Goal: Transaction & Acquisition: Purchase product/service

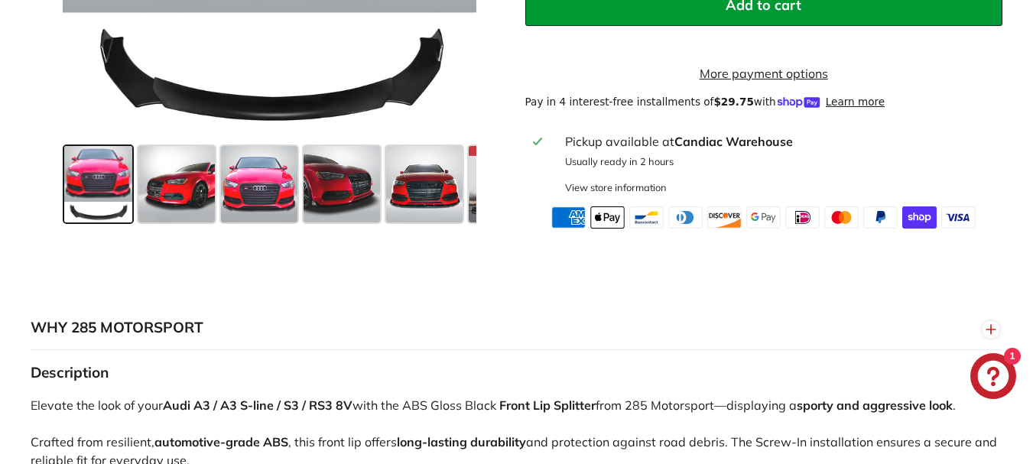
scroll to position [765, 0]
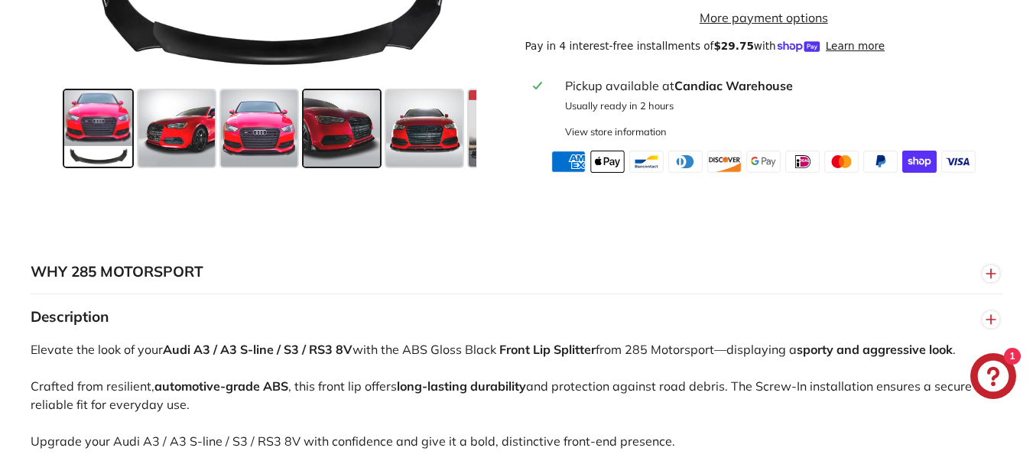
click at [340, 161] on span at bounding box center [342, 128] width 76 height 76
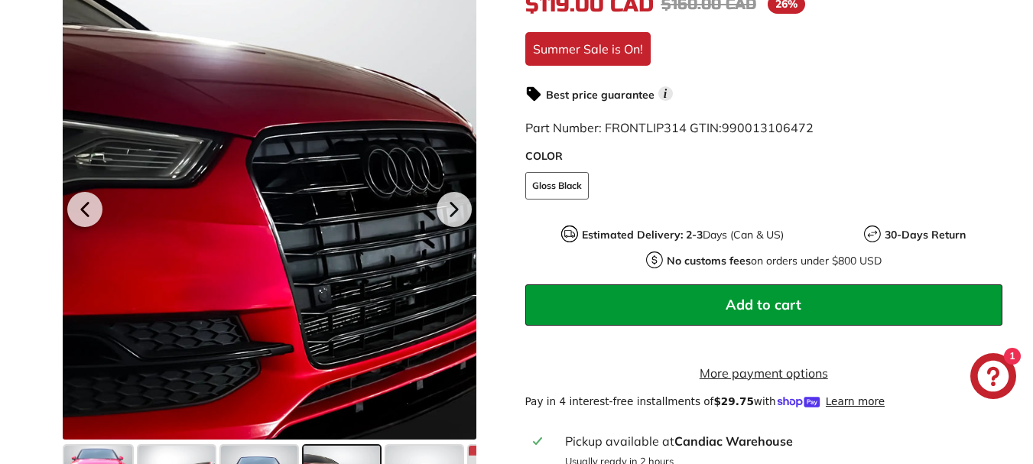
scroll to position [382, 0]
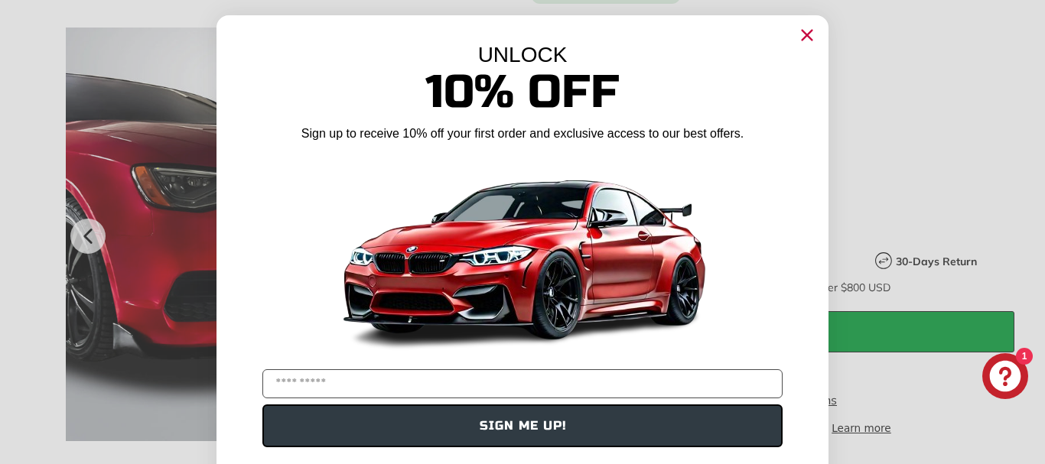
click at [800, 41] on circle "Close dialog" at bounding box center [806, 35] width 23 height 23
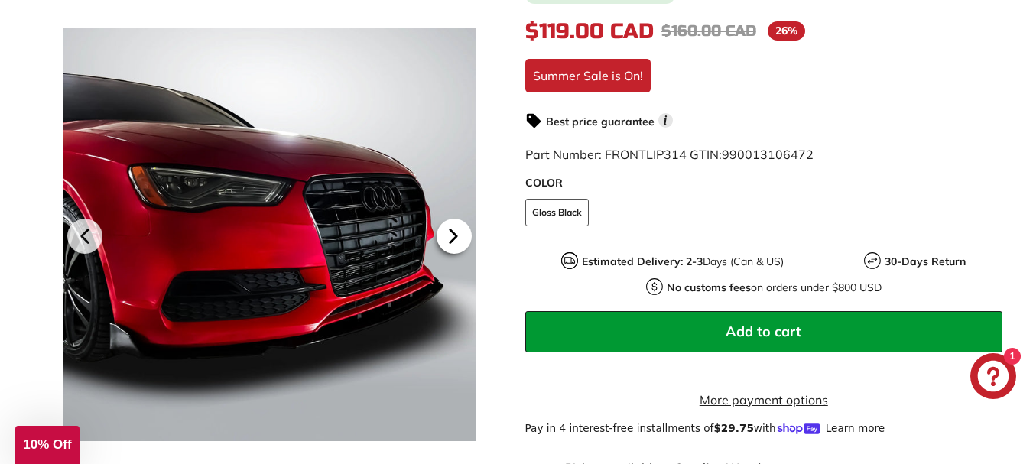
click at [450, 243] on icon at bounding box center [453, 236] width 6 height 13
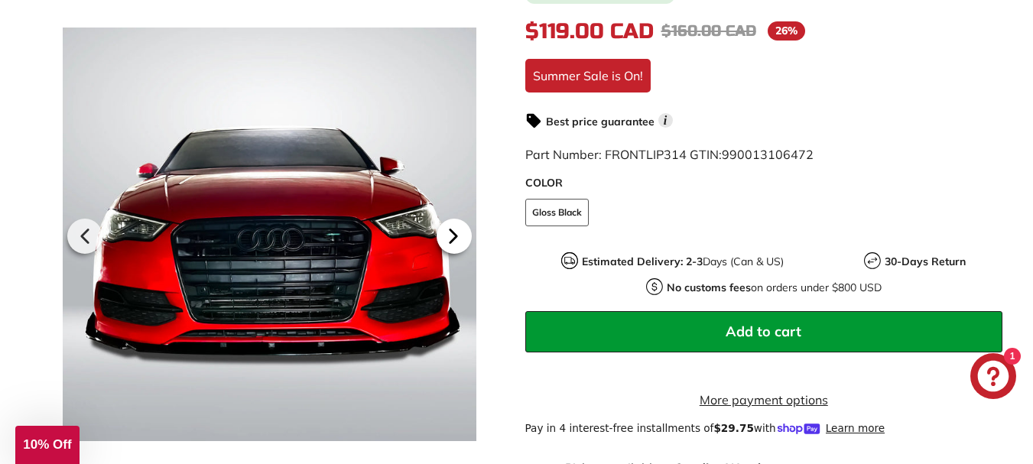
scroll to position [0, 72]
click at [450, 243] on icon at bounding box center [453, 236] width 6 height 13
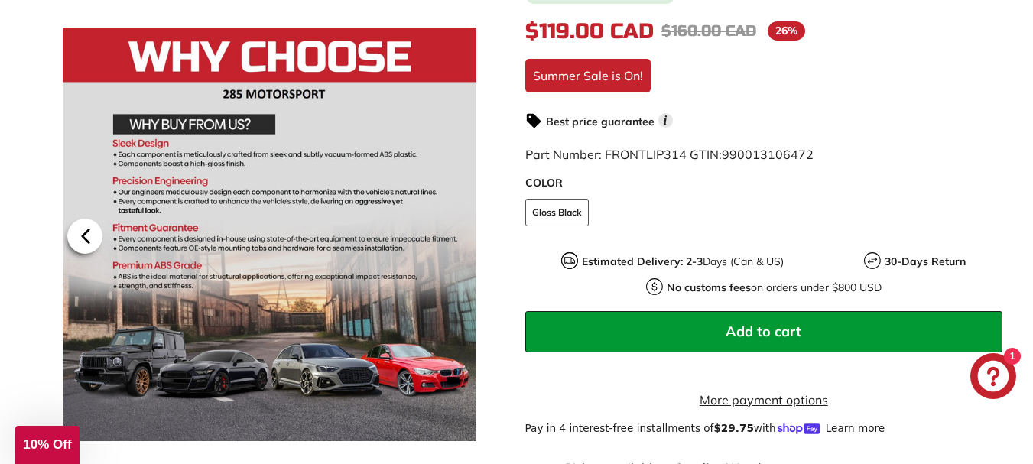
click at [84, 254] on icon at bounding box center [85, 236] width 35 height 35
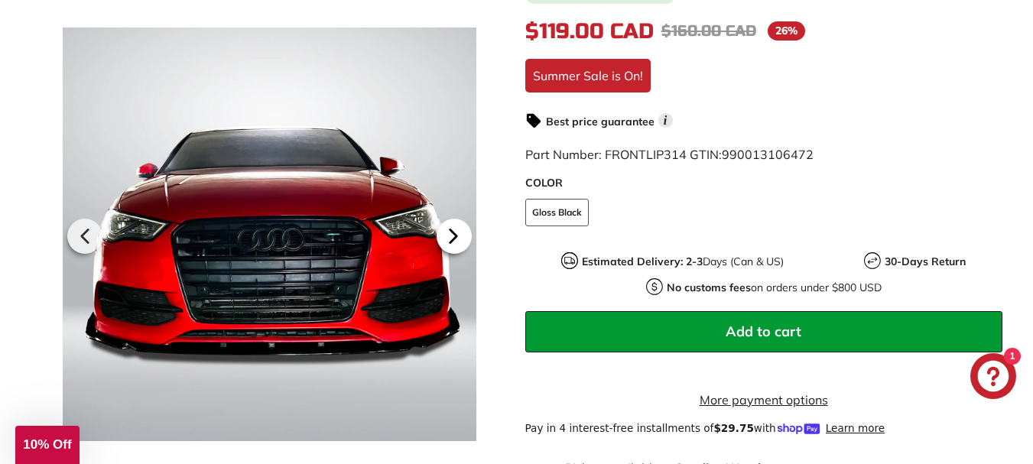
click at [459, 245] on icon at bounding box center [453, 236] width 35 height 35
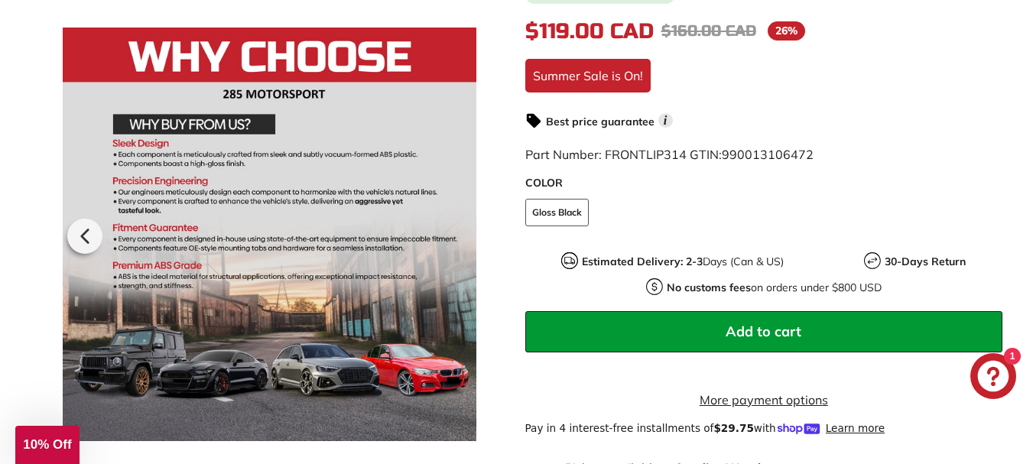
click at [459, 245] on div at bounding box center [270, 234] width 414 height 464
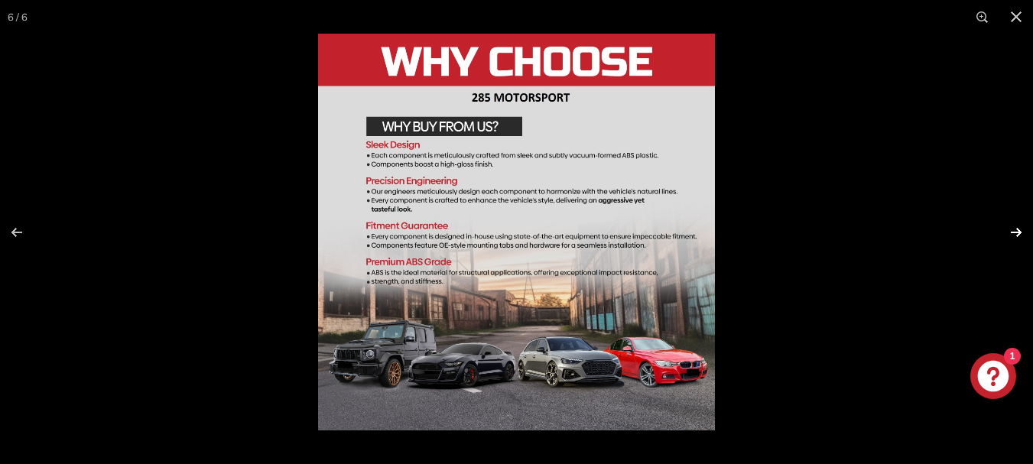
click at [1022, 222] on button at bounding box center [1007, 232] width 54 height 76
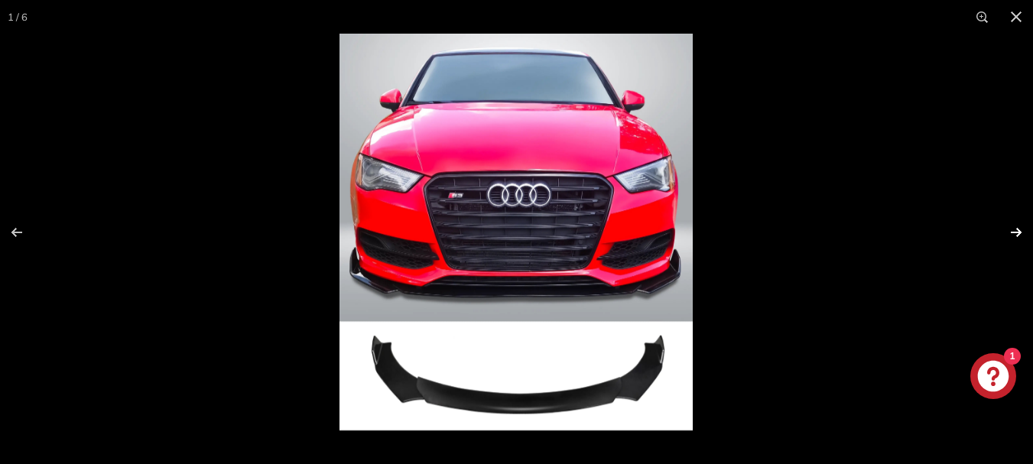
scroll to position [0, 0]
click at [1012, 225] on button at bounding box center [1007, 232] width 54 height 76
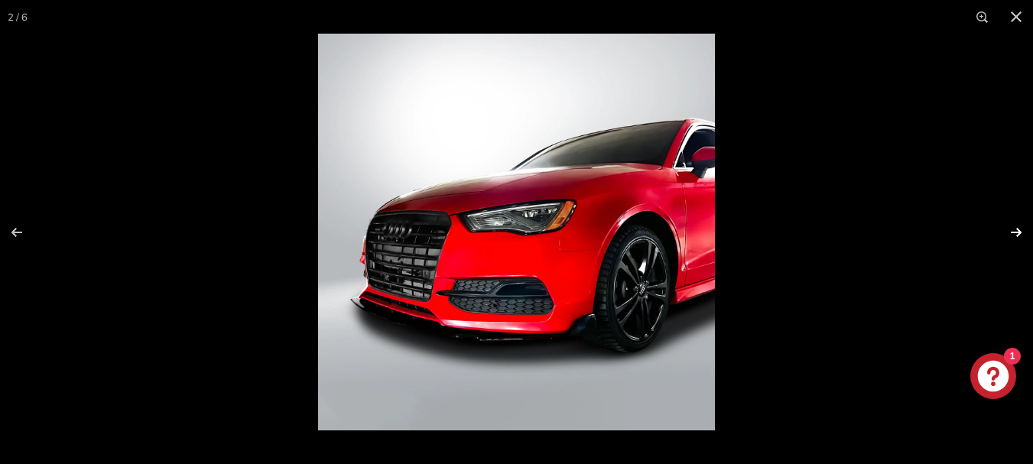
click at [1012, 225] on button at bounding box center [1007, 232] width 54 height 76
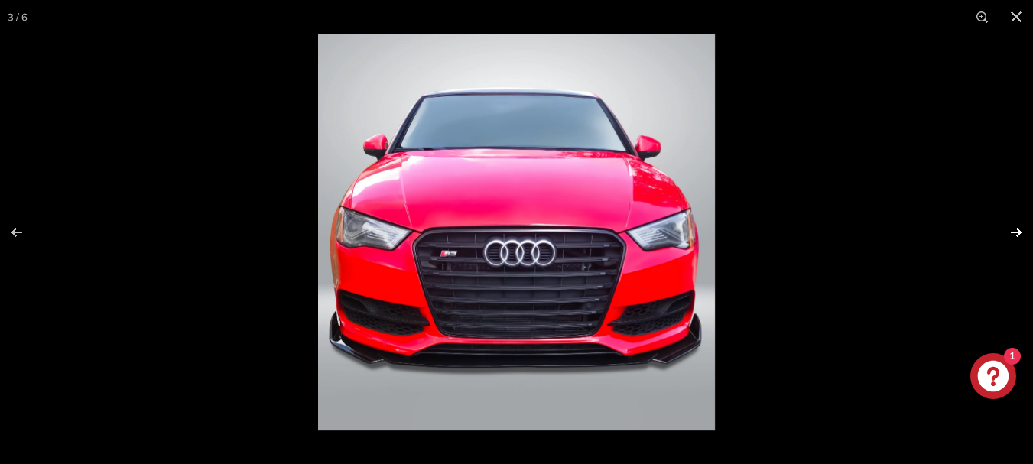
click at [1016, 240] on button at bounding box center [1007, 232] width 54 height 76
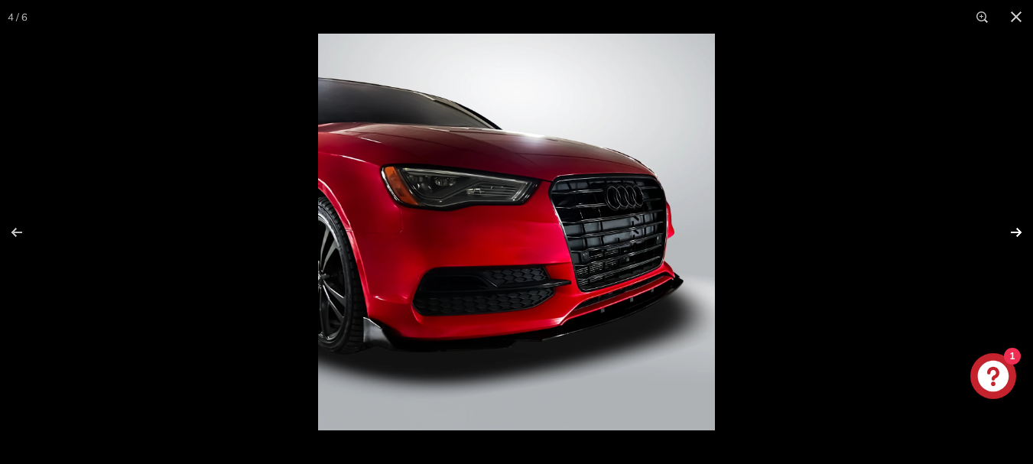
click at [1016, 240] on button at bounding box center [1007, 232] width 54 height 76
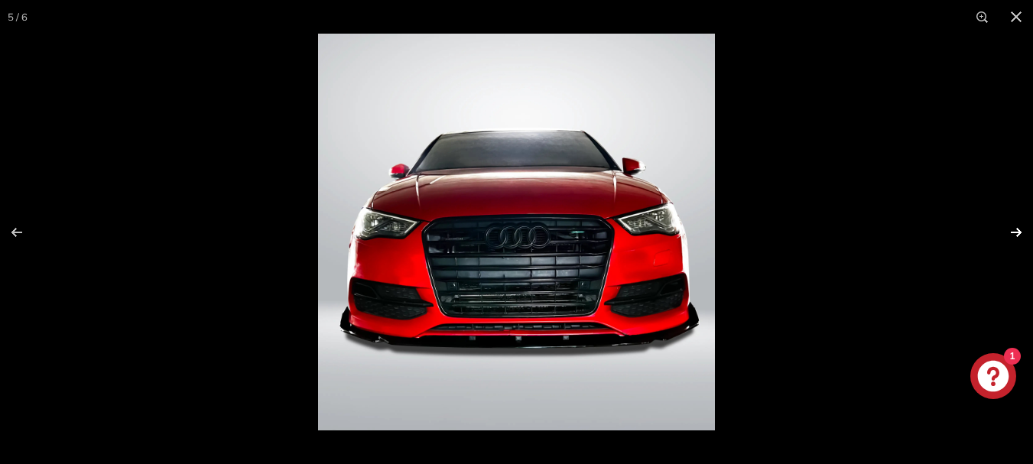
scroll to position [0, 72]
click at [1012, 26] on button at bounding box center [1016, 17] width 34 height 34
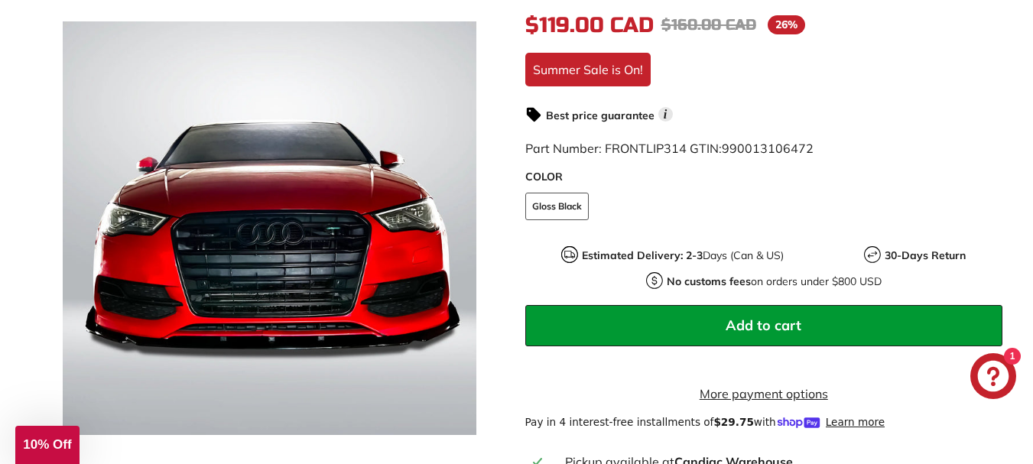
scroll to position [382, 0]
